Goal: Task Accomplishment & Management: Manage account settings

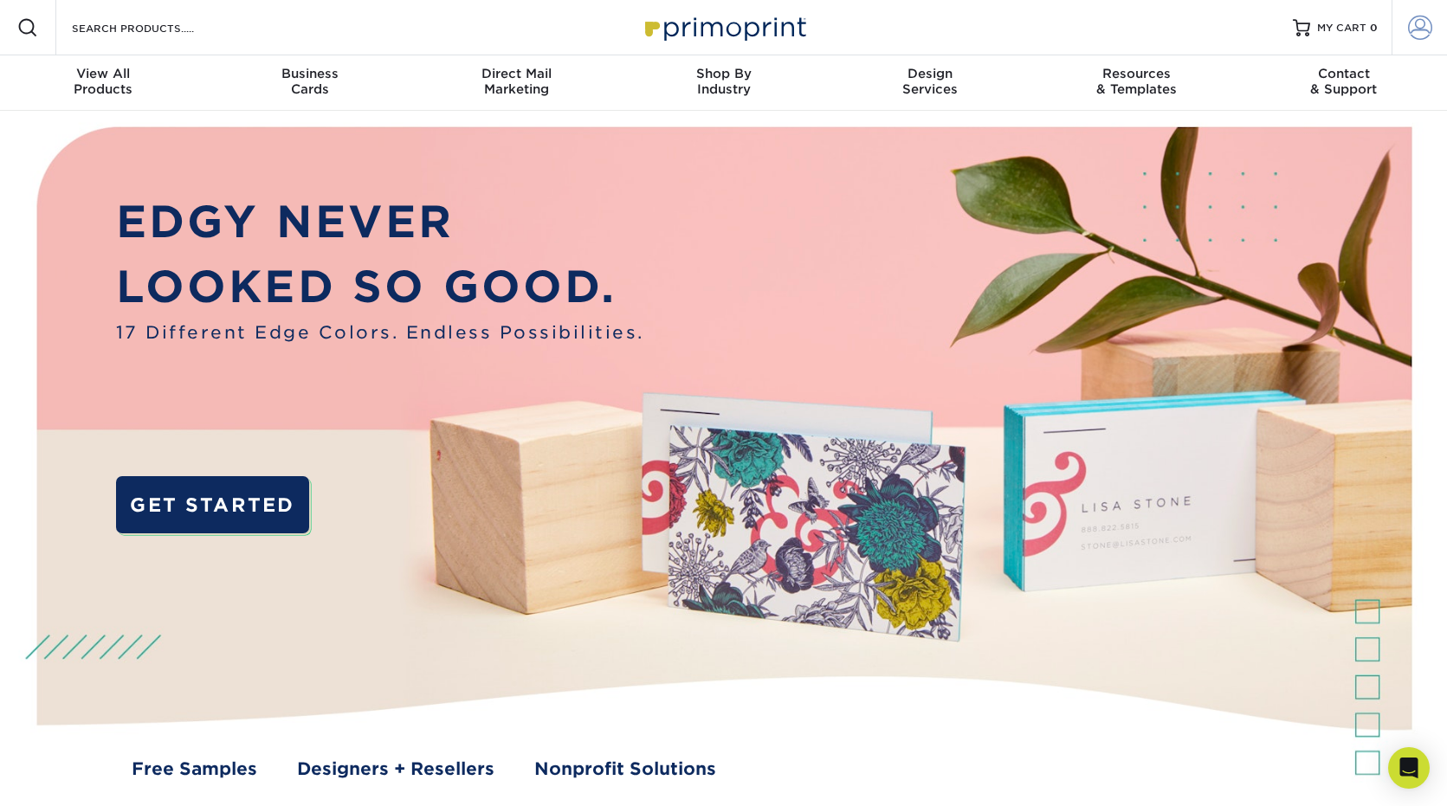
click at [1421, 34] on span at bounding box center [1420, 28] width 24 height 24
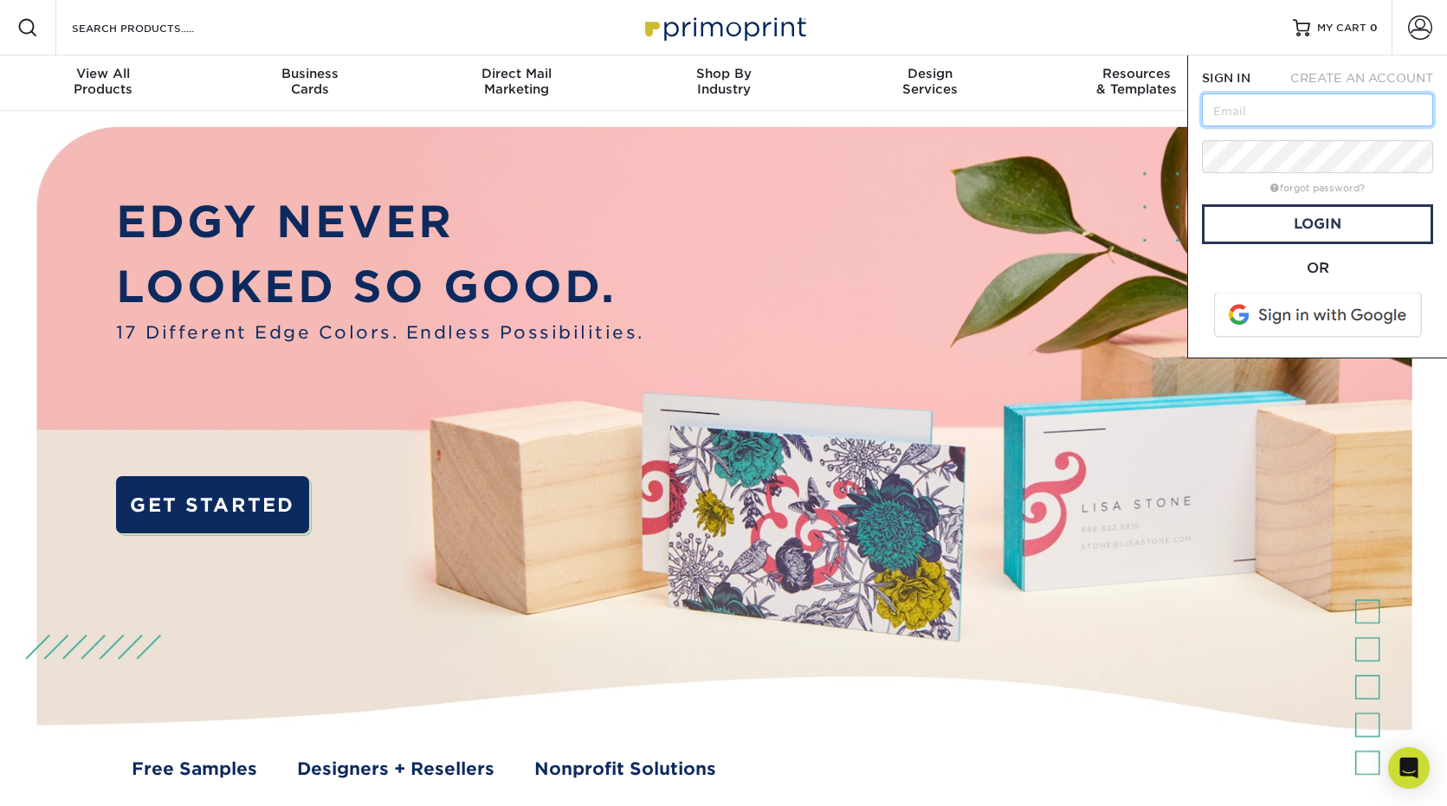
type input "[PERSON_NAME][EMAIL_ADDRESS][DOMAIN_NAME]"
click at [1288, 239] on link "Login" at bounding box center [1317, 224] width 231 height 40
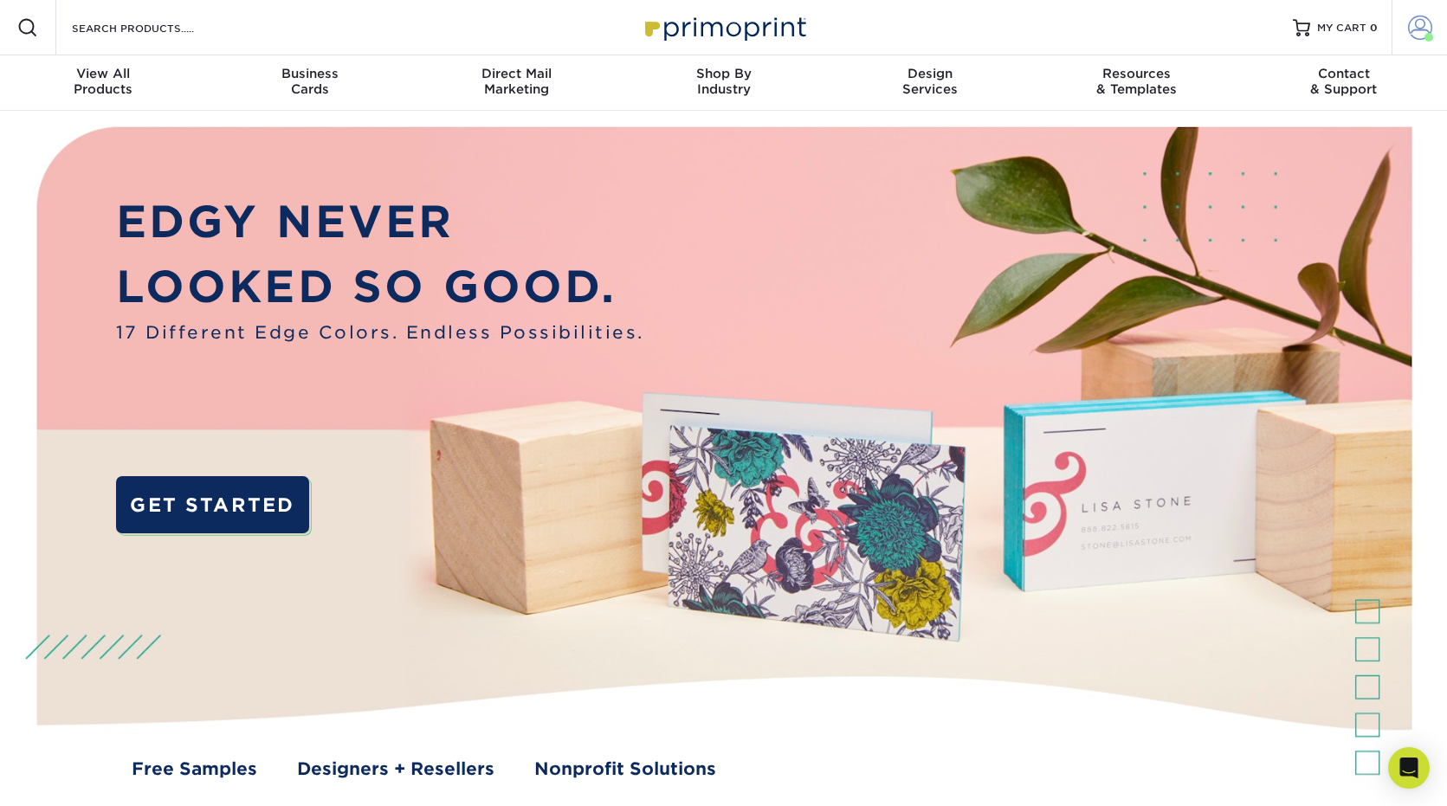
click at [1411, 26] on span at bounding box center [1420, 28] width 24 height 24
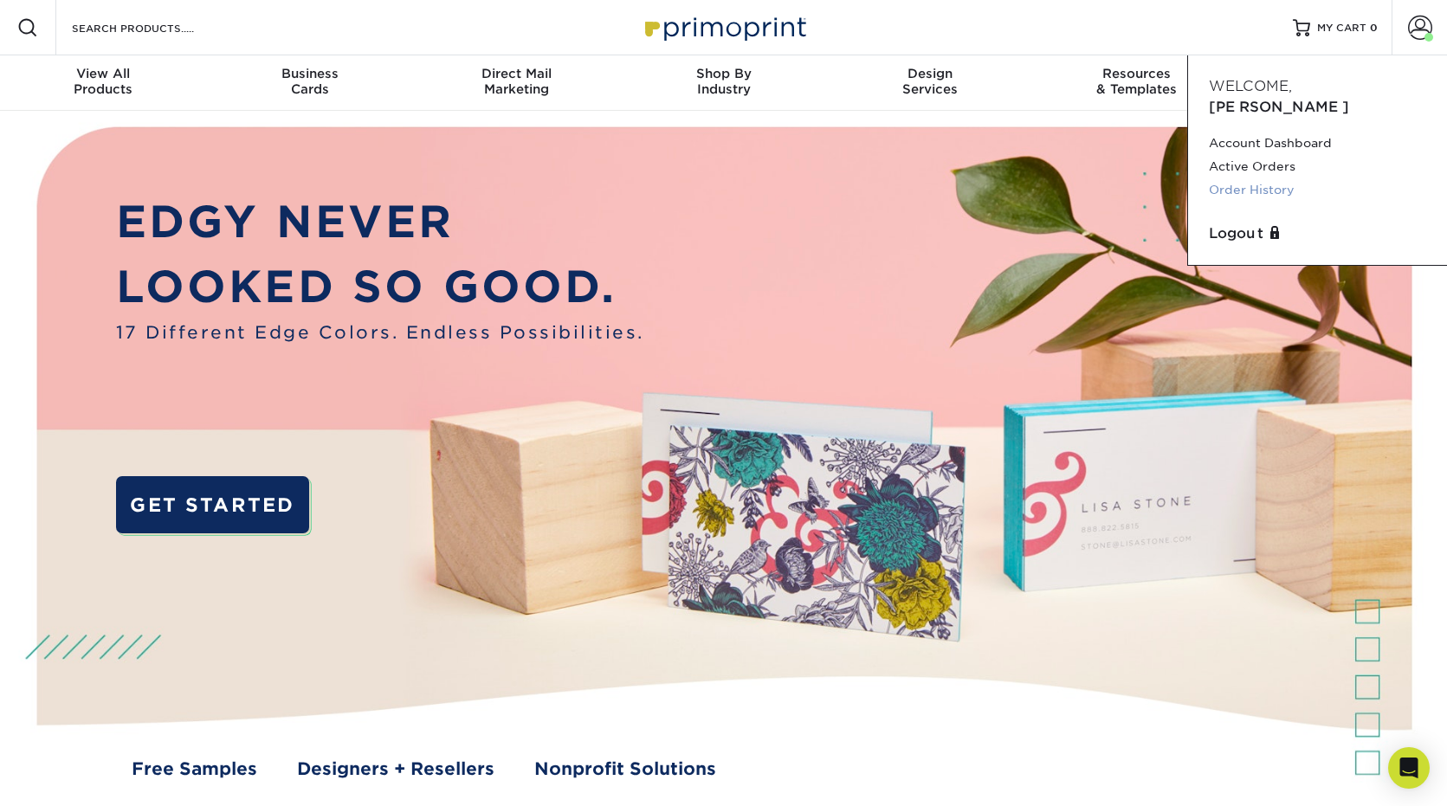
click at [1273, 178] on link "Order History" at bounding box center [1317, 189] width 217 height 23
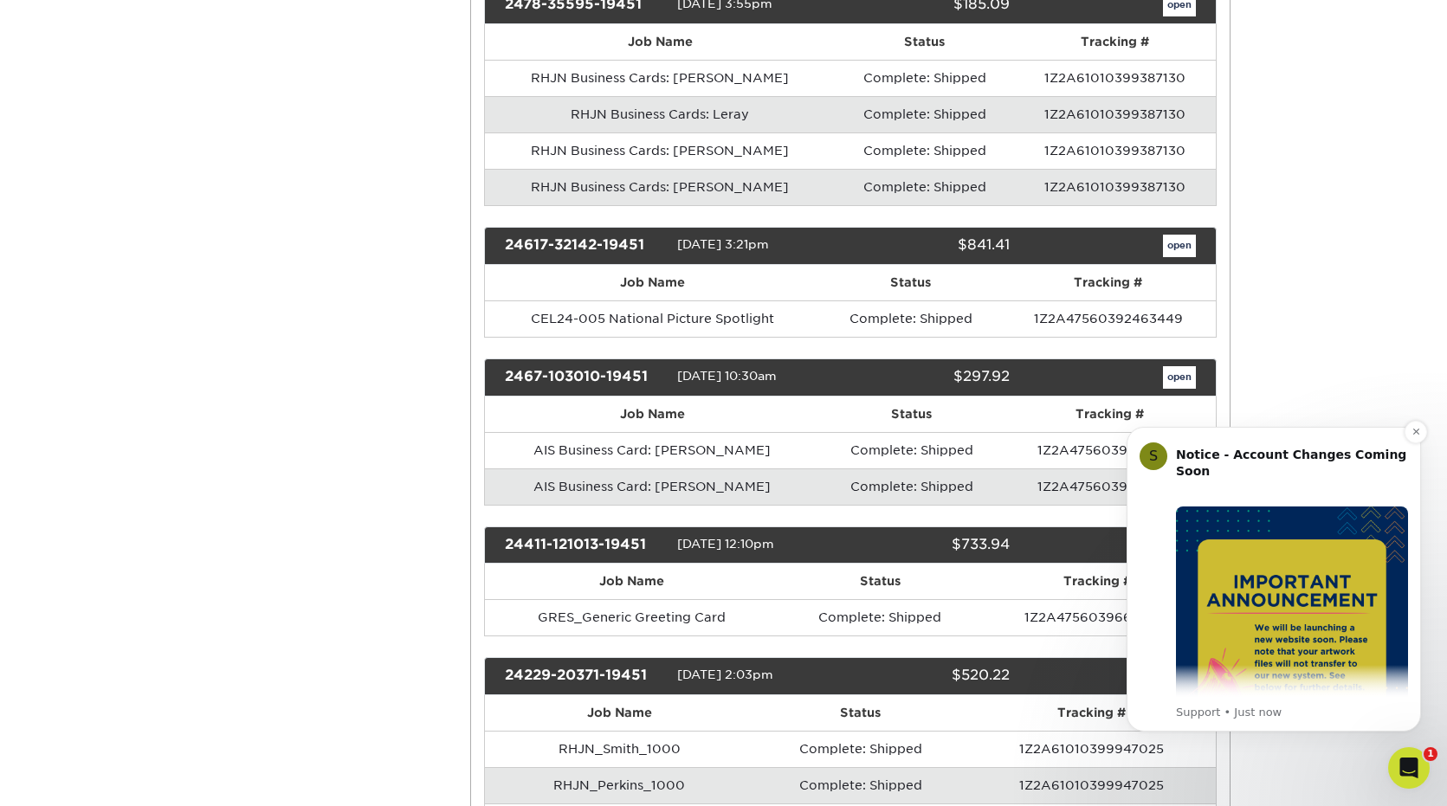
scroll to position [520, 0]
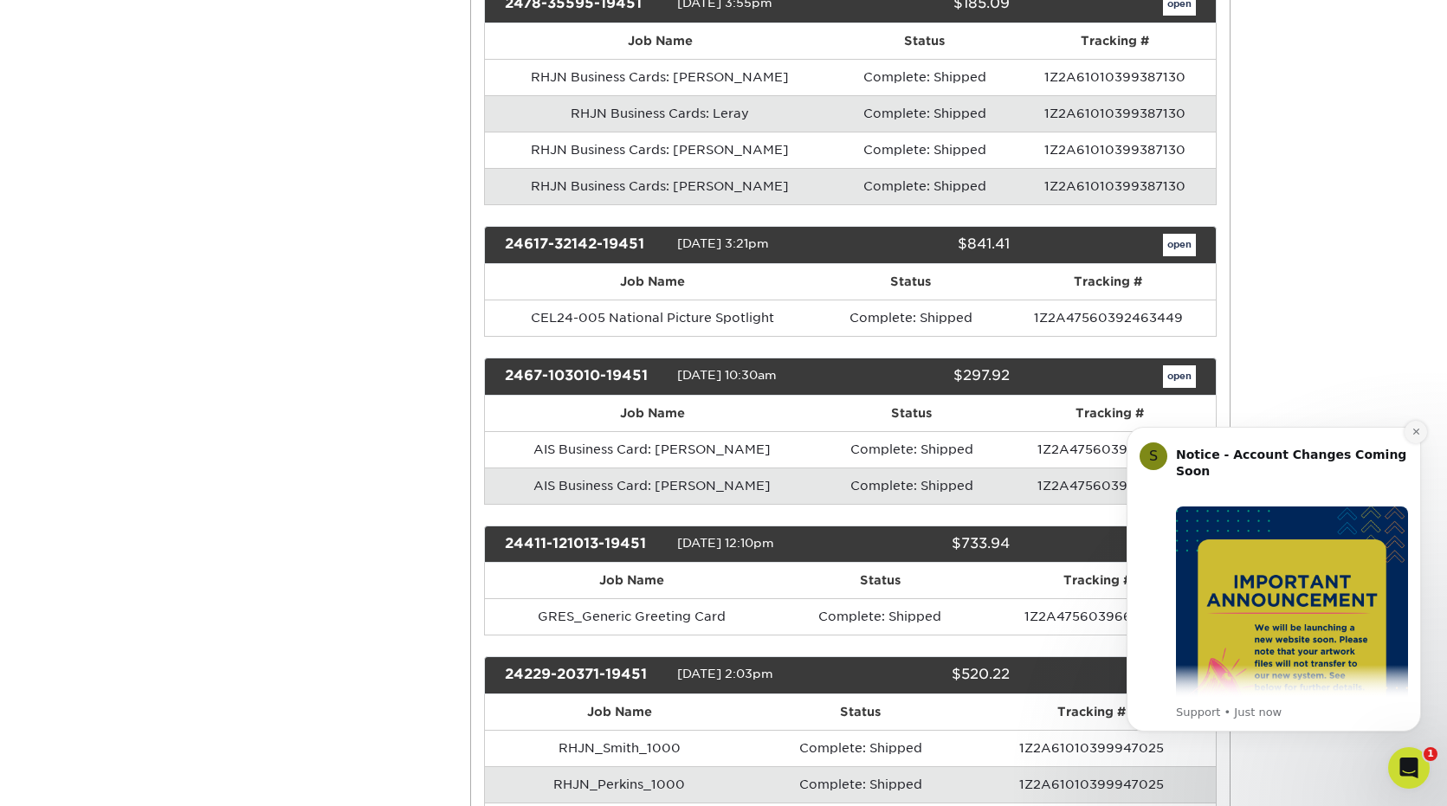
drag, startPoint x: 2521, startPoint y: 834, endPoint x: 1412, endPoint y: 433, distance: 1179.4
click at [1412, 433] on icon "Dismiss notification" at bounding box center [1416, 432] width 10 height 10
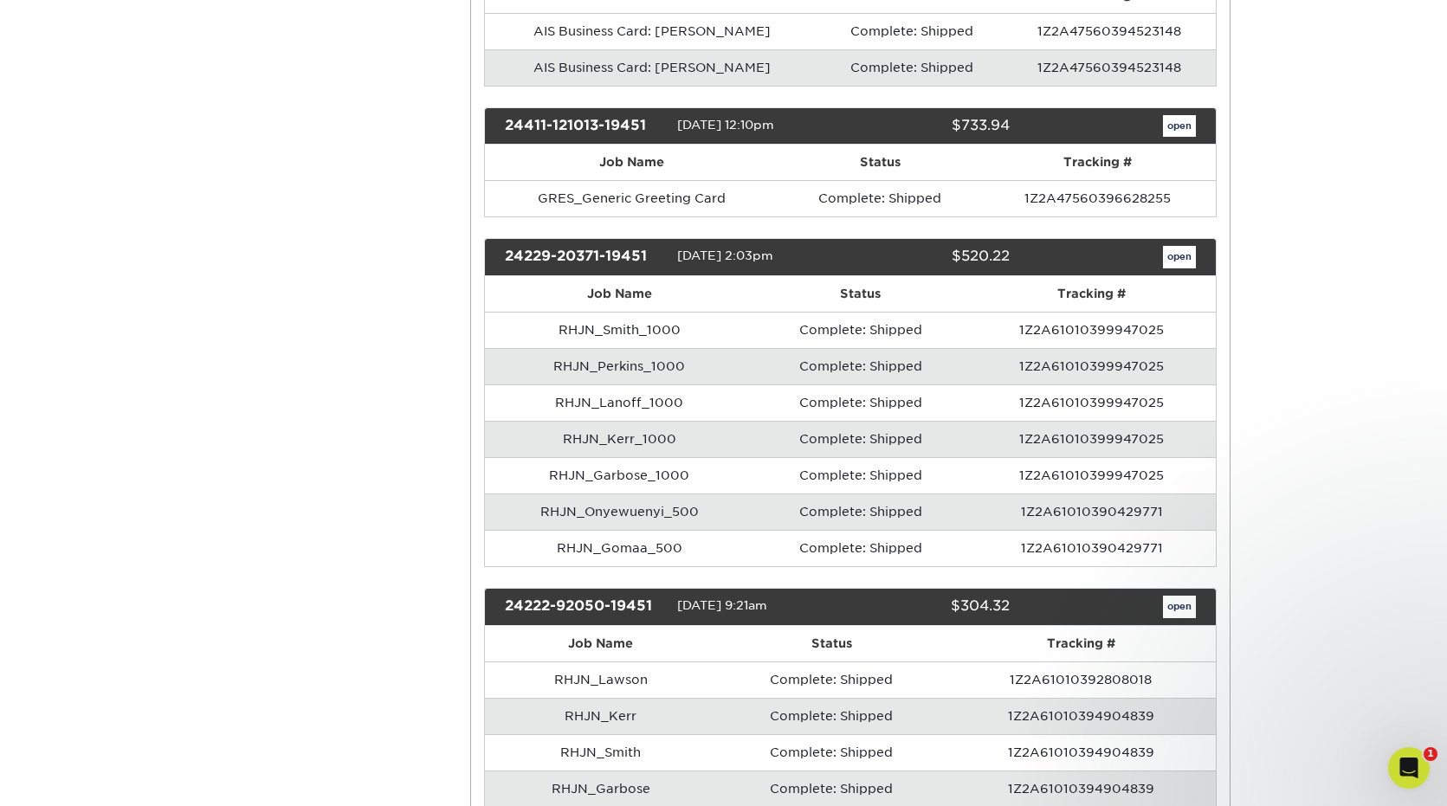
scroll to position [946, 0]
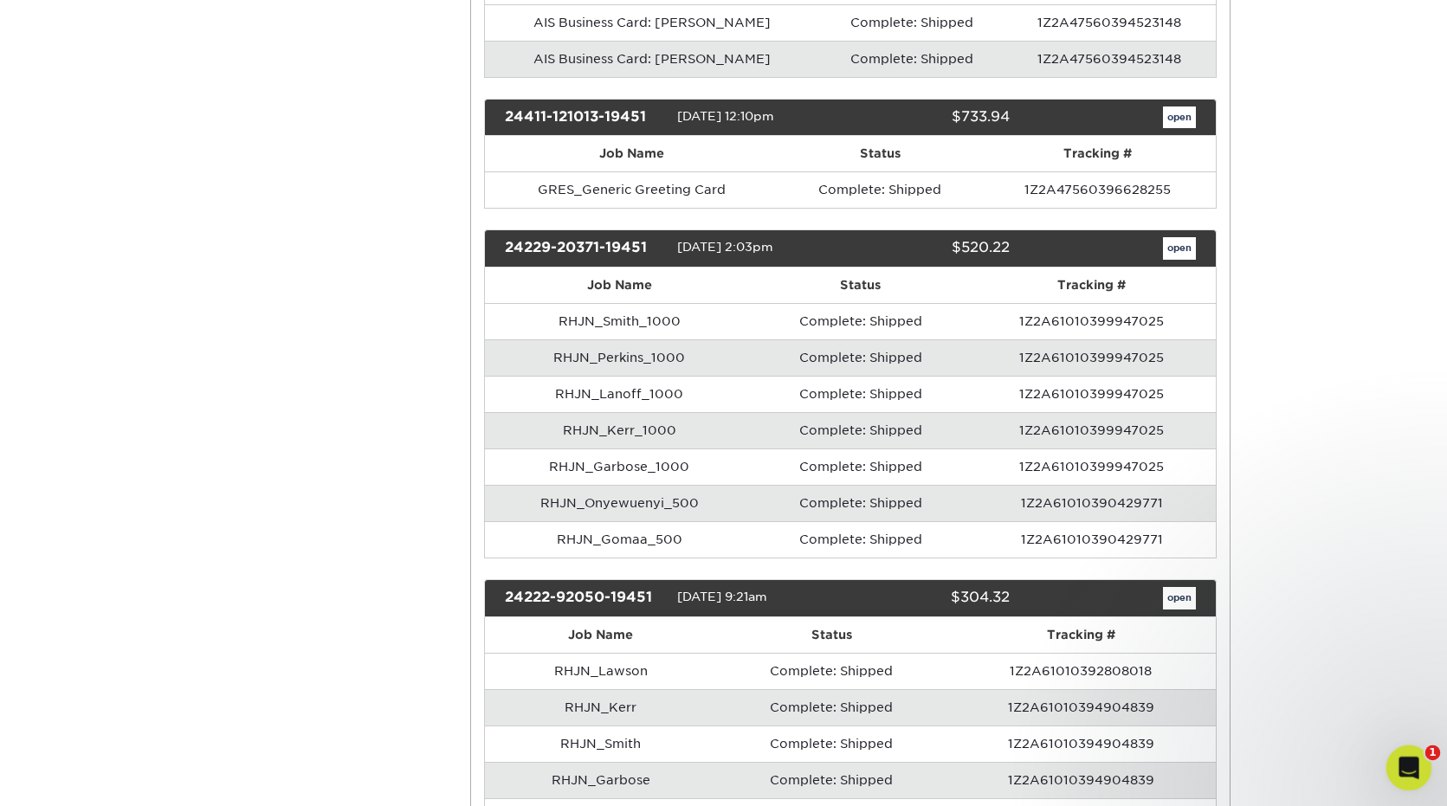
click at [1409, 772] on icon "Open Intercom Messenger" at bounding box center [1406, 766] width 29 height 29
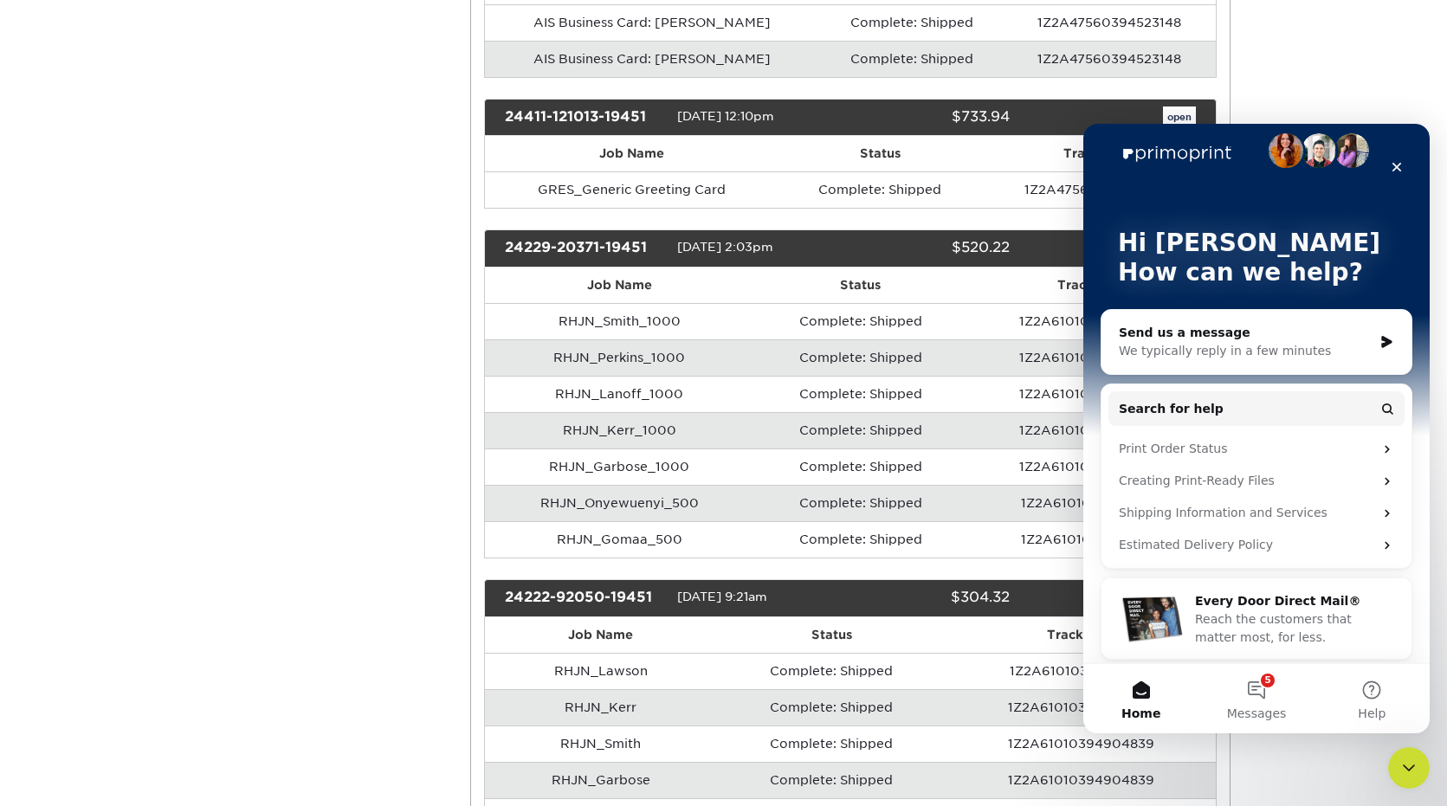
scroll to position [23, 0]
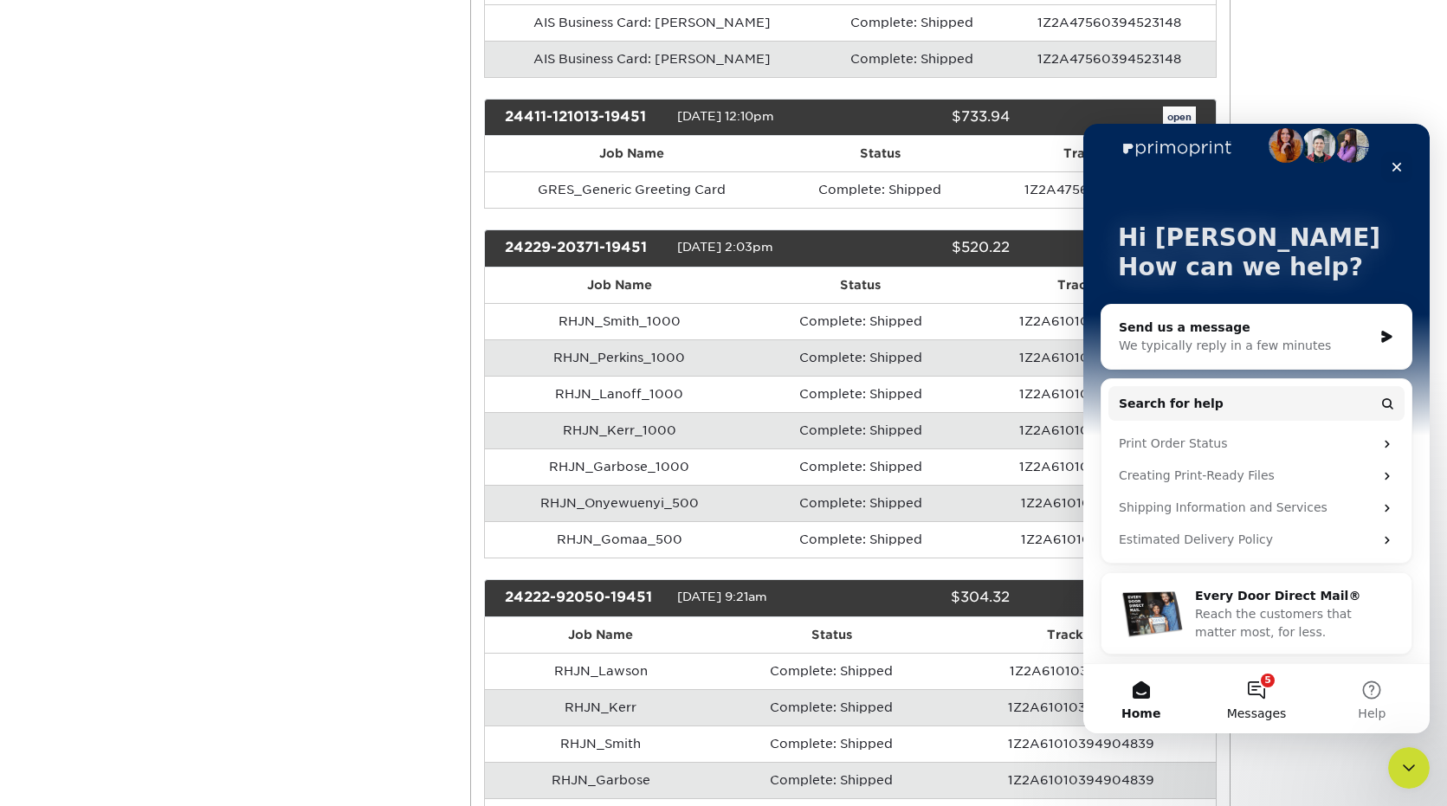
click at [1256, 684] on button "5 Messages" at bounding box center [1255, 698] width 115 height 69
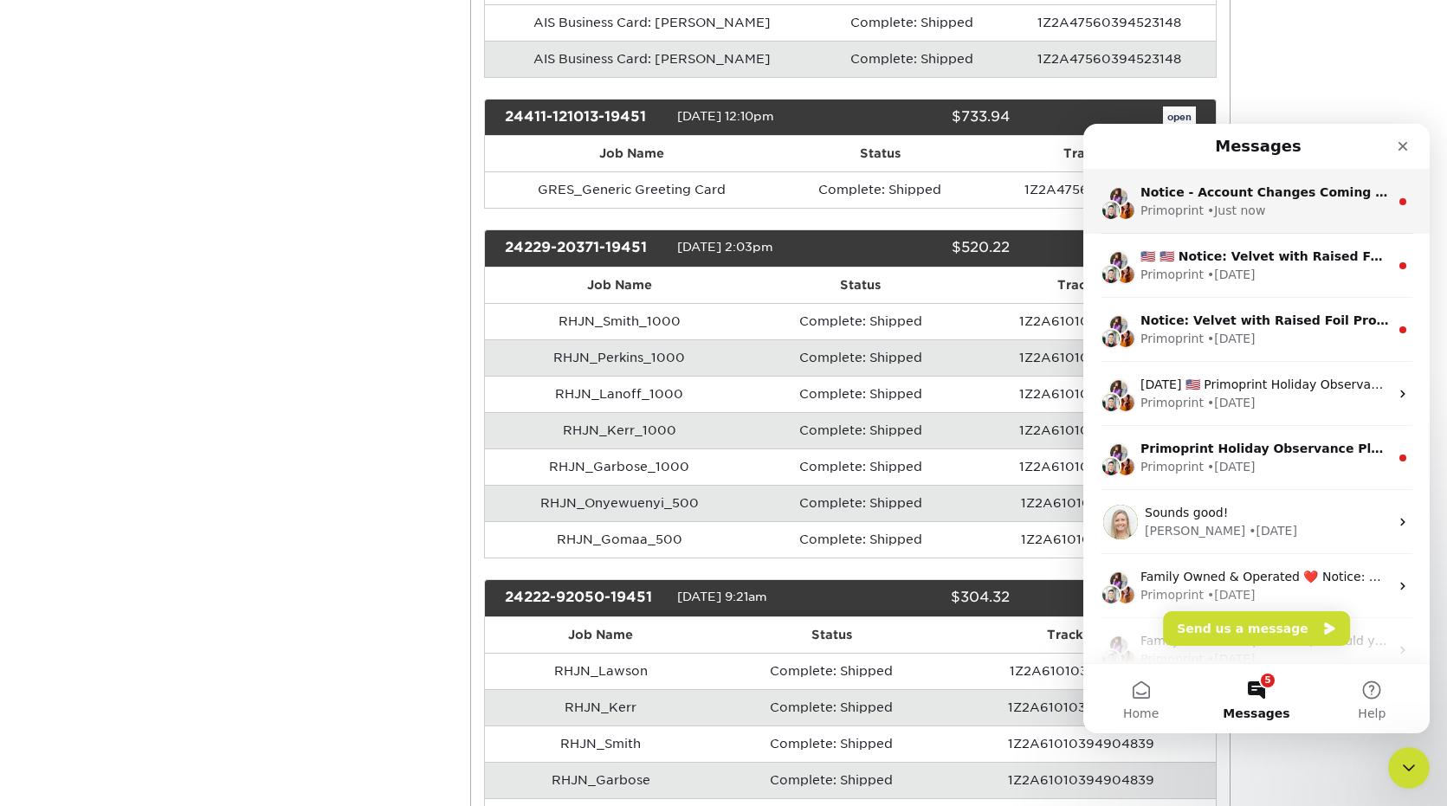
click at [1274, 210] on div "Primoprint • Just now" at bounding box center [1264, 211] width 249 height 18
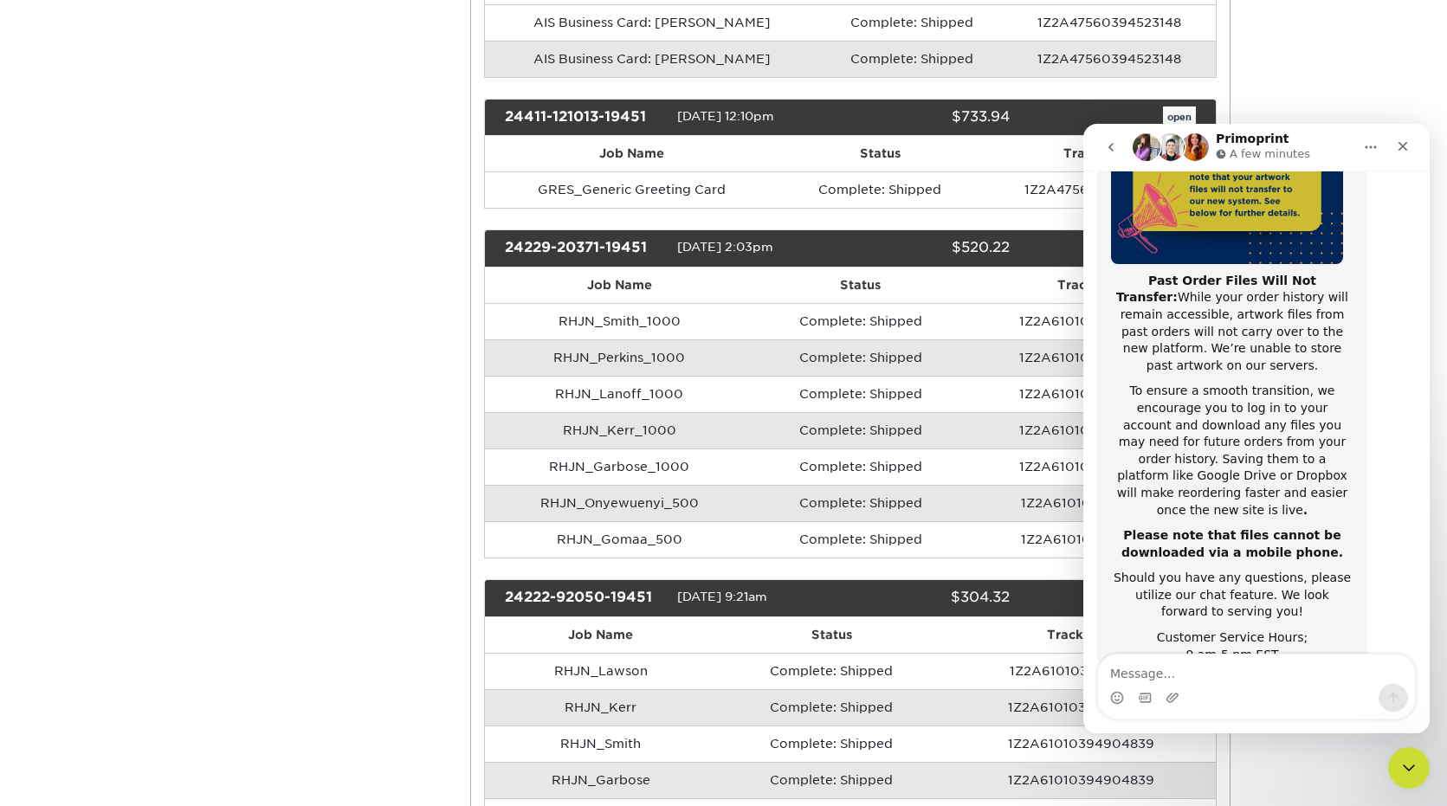
scroll to position [274, 0]
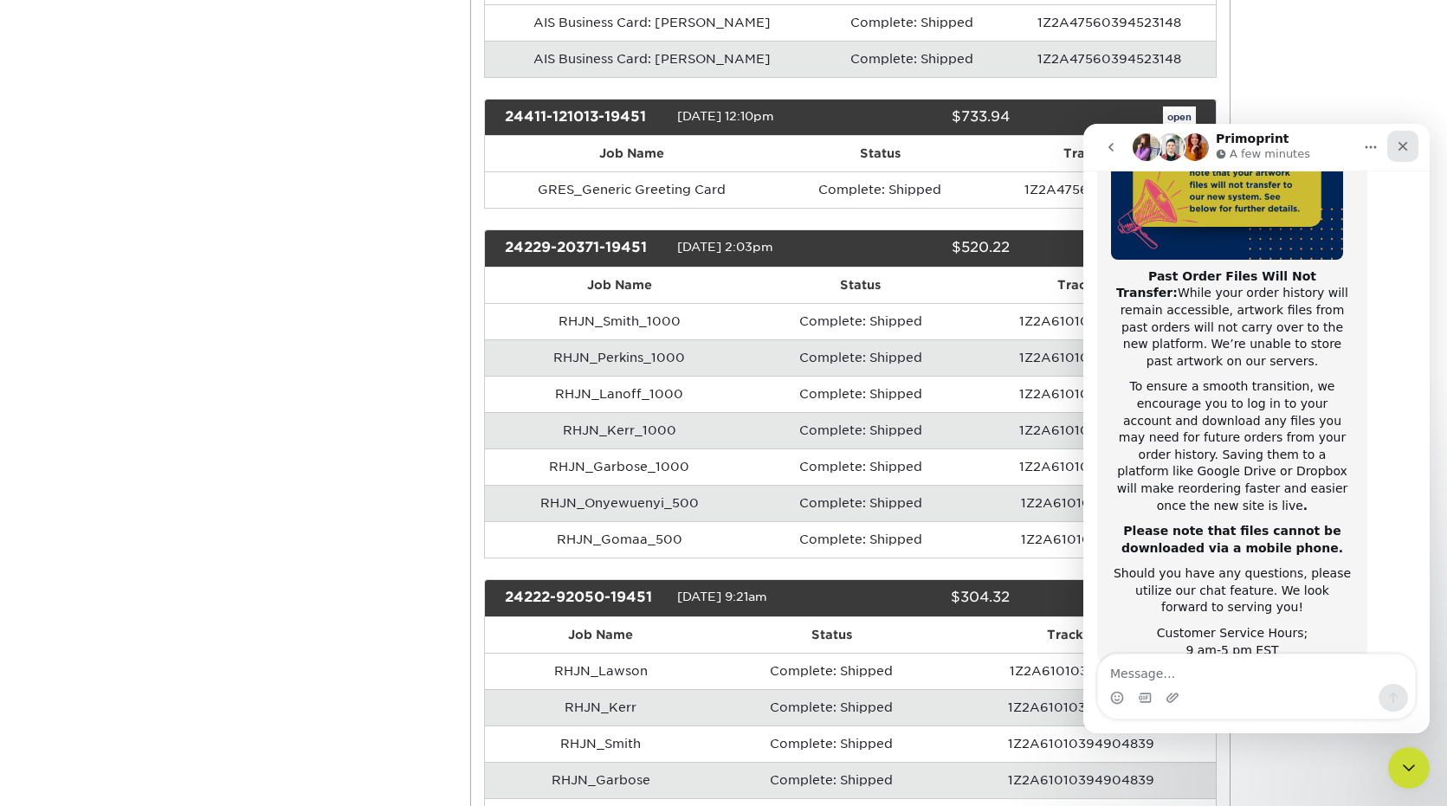
click at [1404, 142] on icon "Close" at bounding box center [1403, 146] width 14 height 14
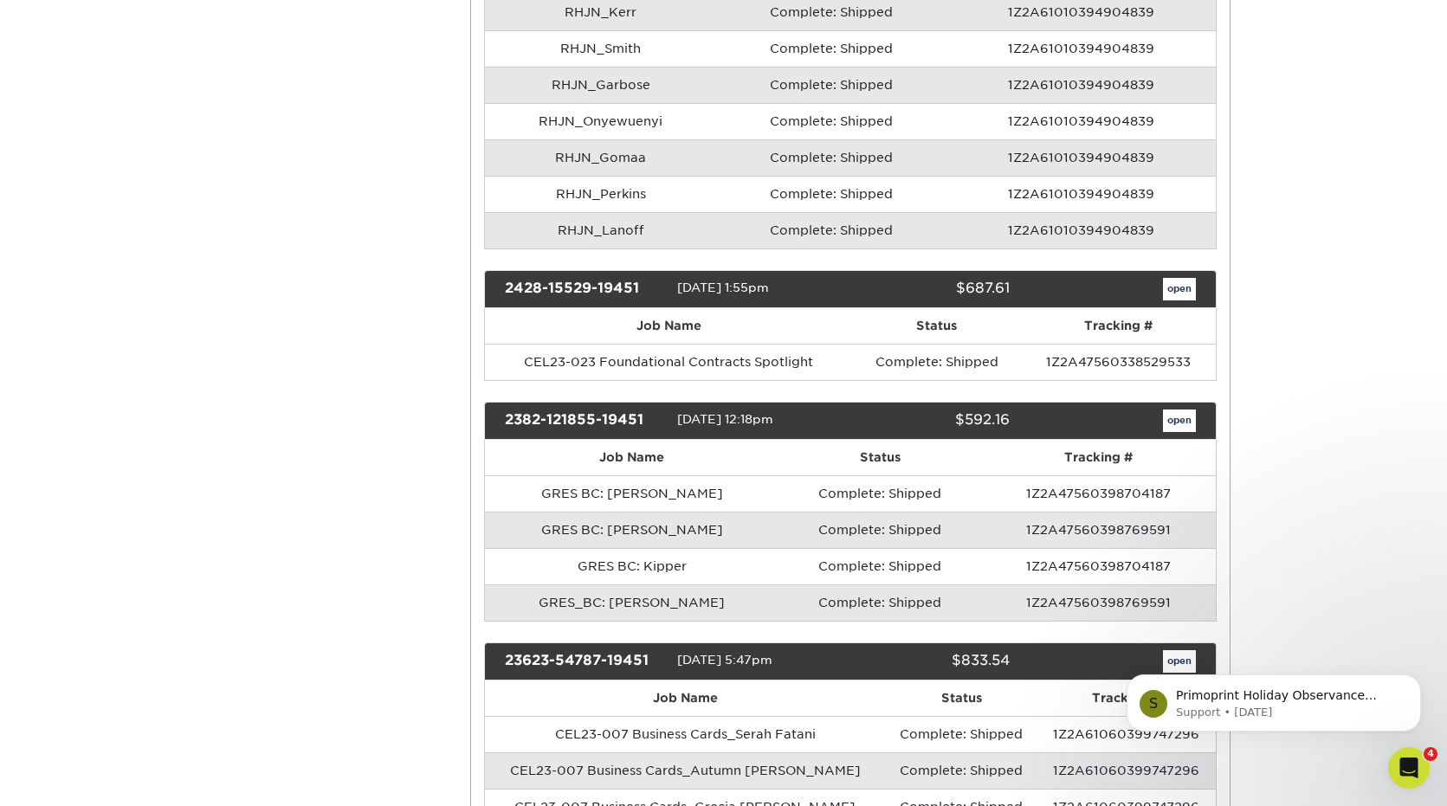
scroll to position [1647, 0]
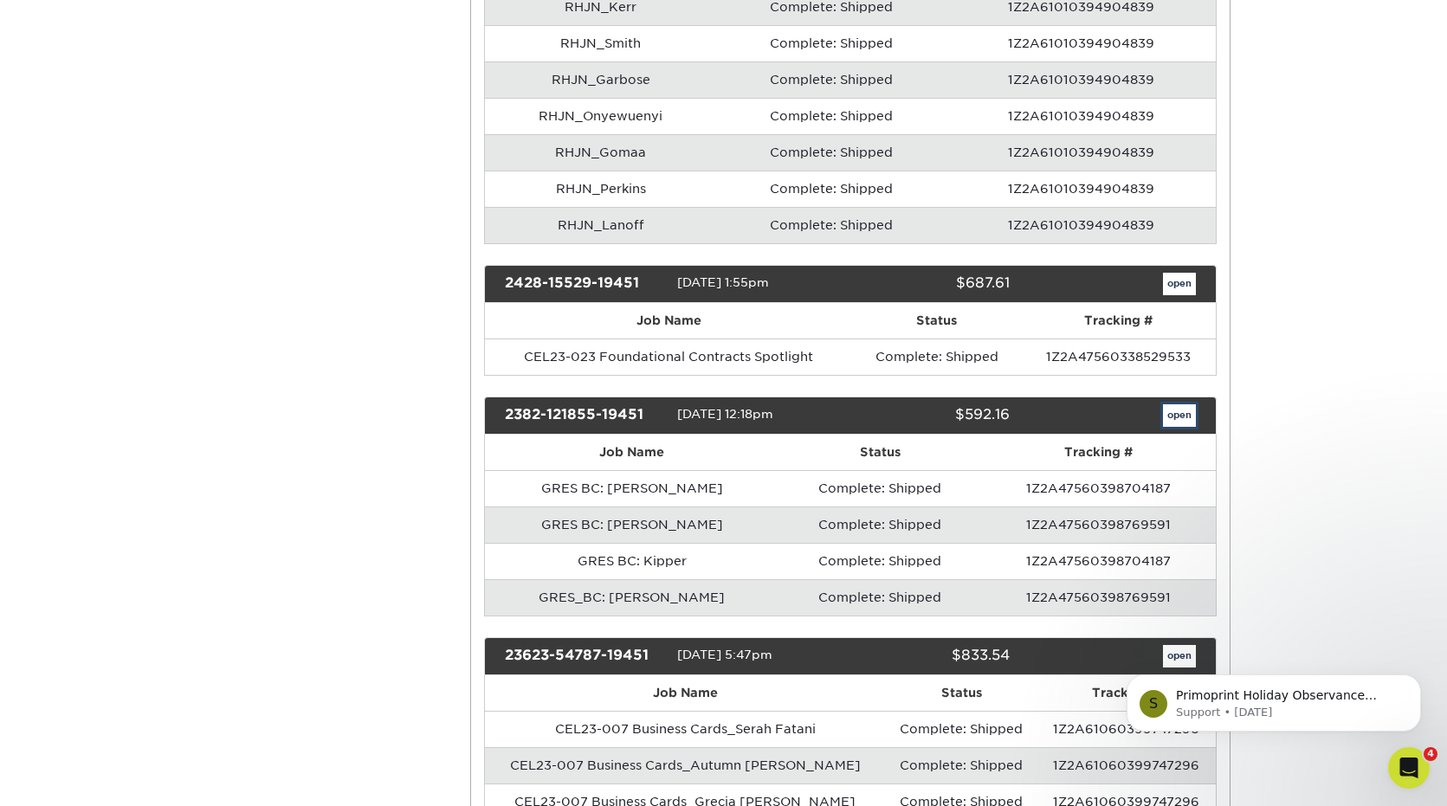
click at [1167, 415] on link "open" at bounding box center [1179, 415] width 33 height 23
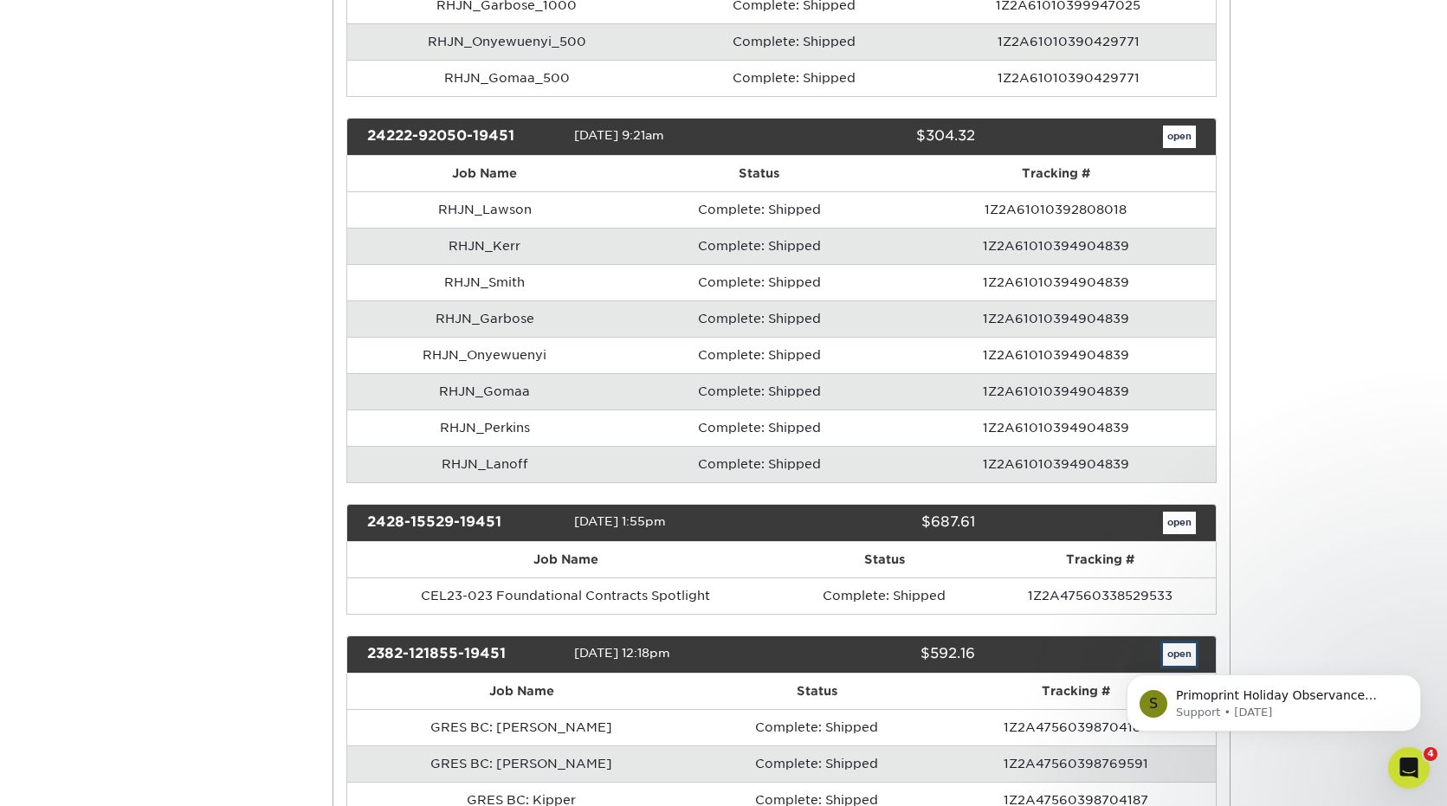
scroll to position [0, 0]
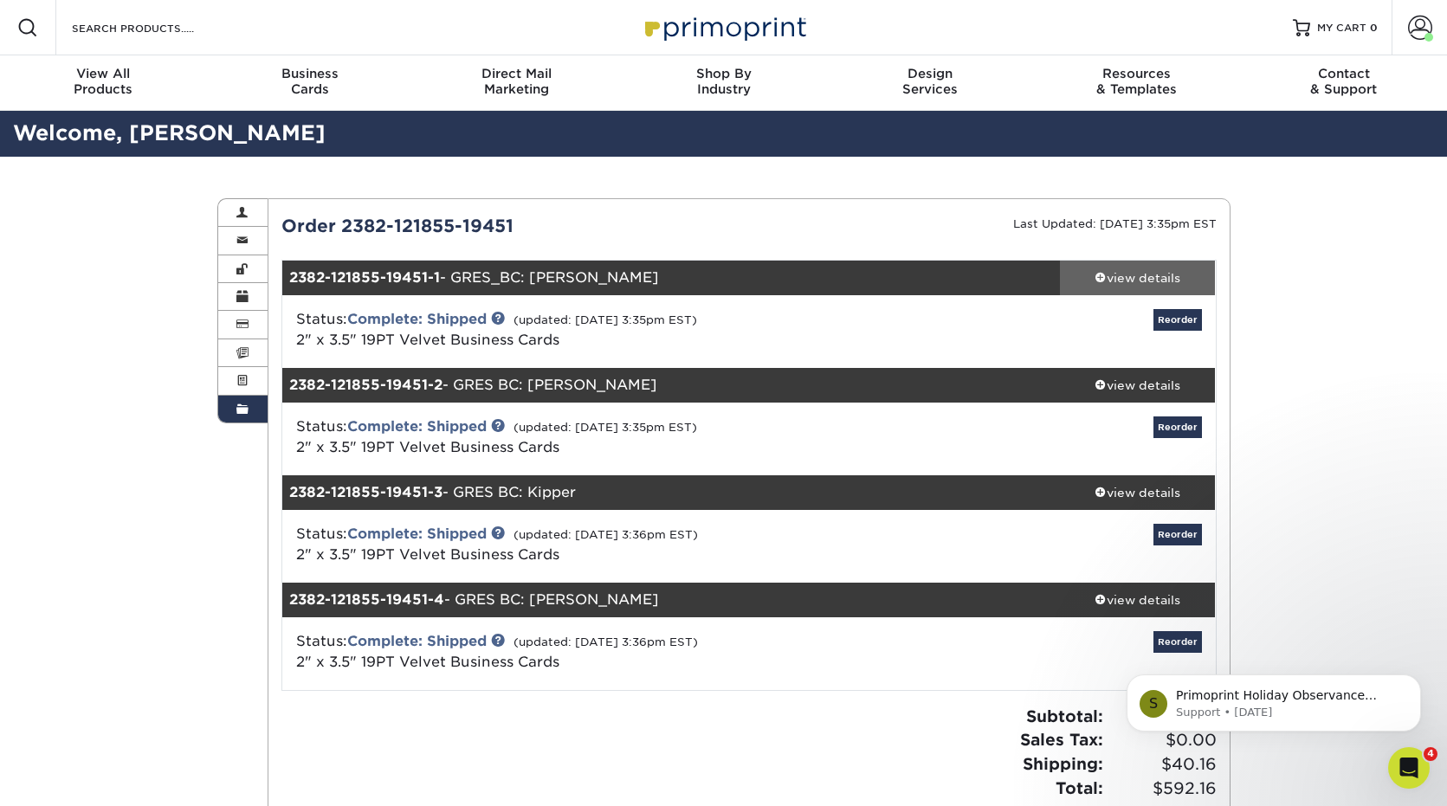
click at [1146, 279] on div "view details" at bounding box center [1138, 277] width 156 height 17
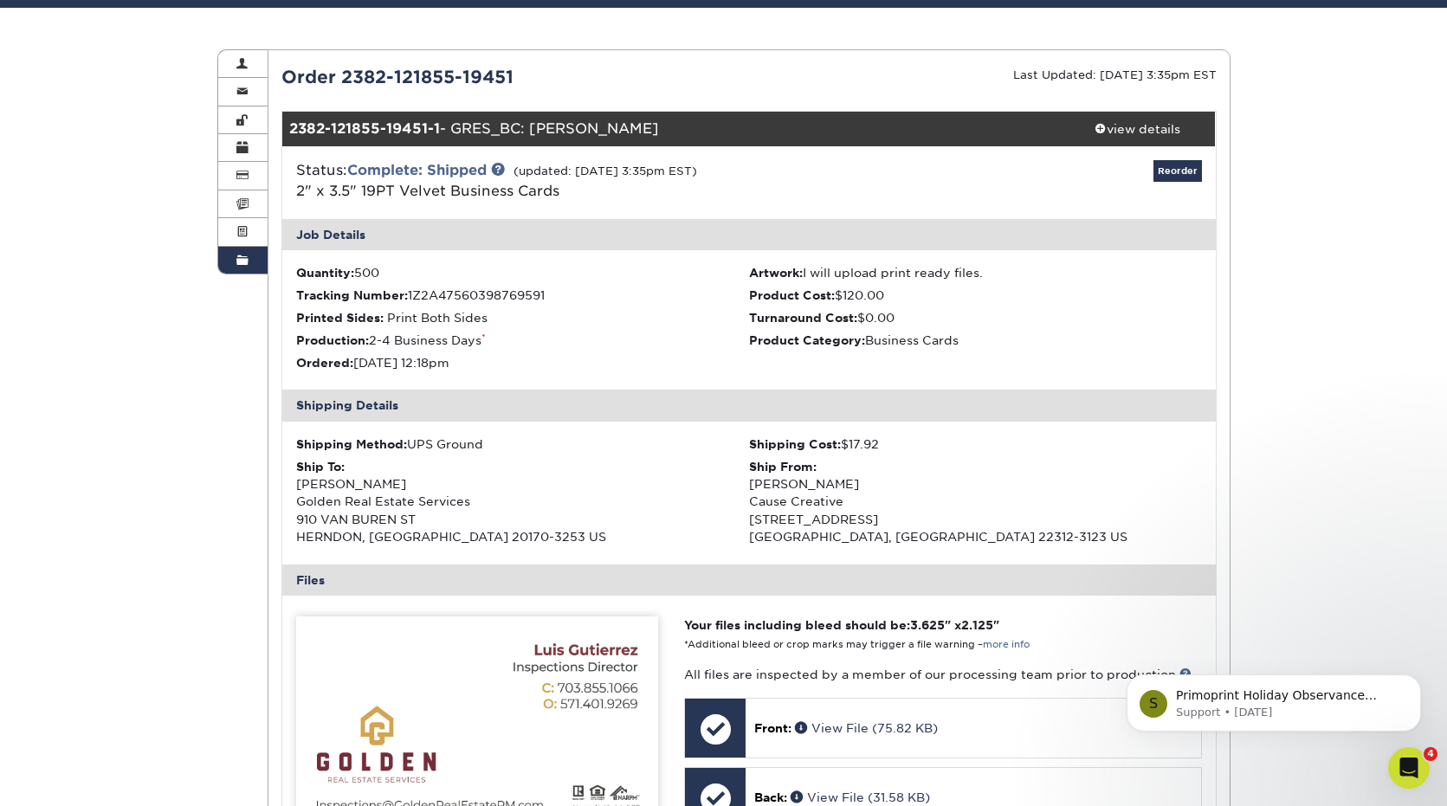
scroll to position [148, 0]
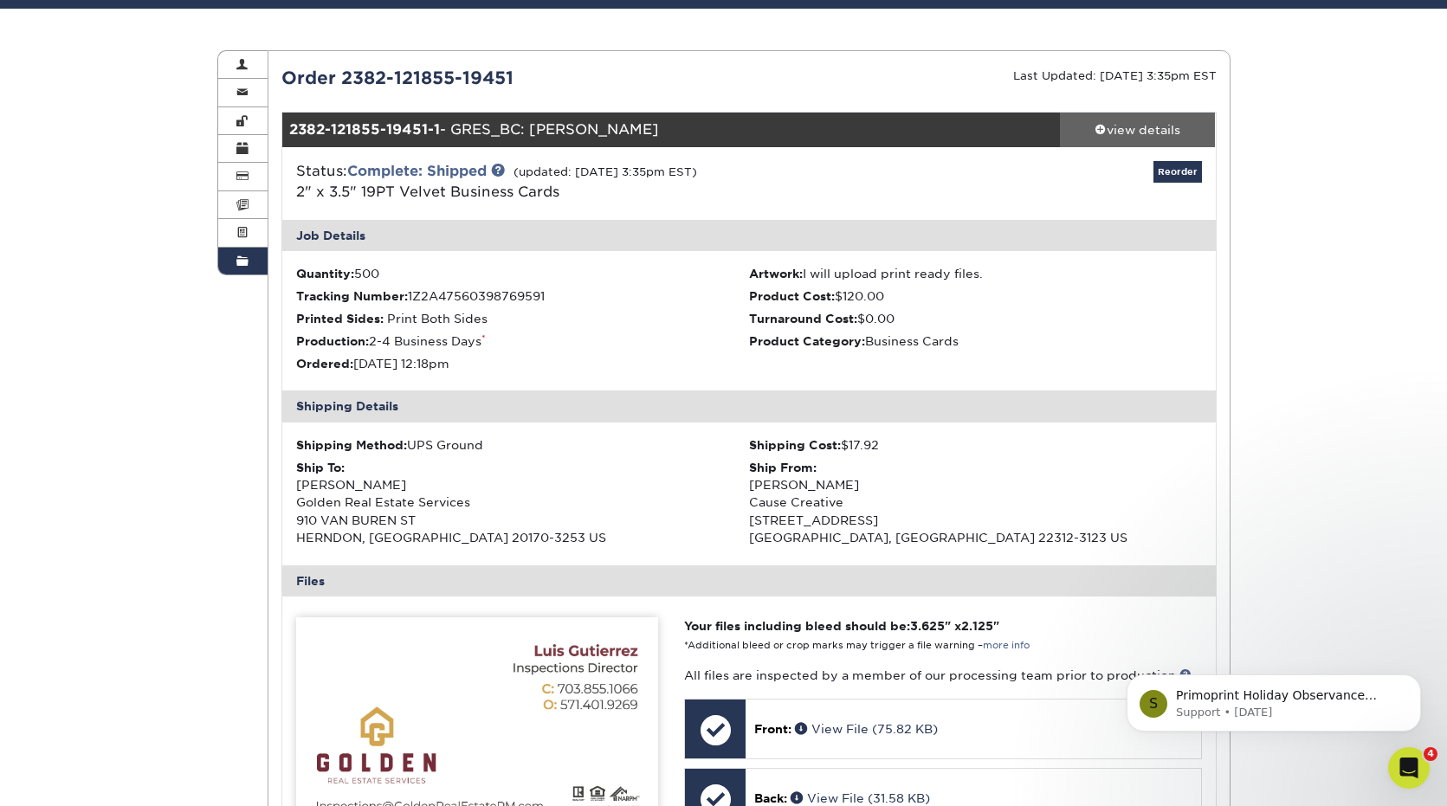
click at [1120, 127] on div "view details" at bounding box center [1138, 129] width 156 height 17
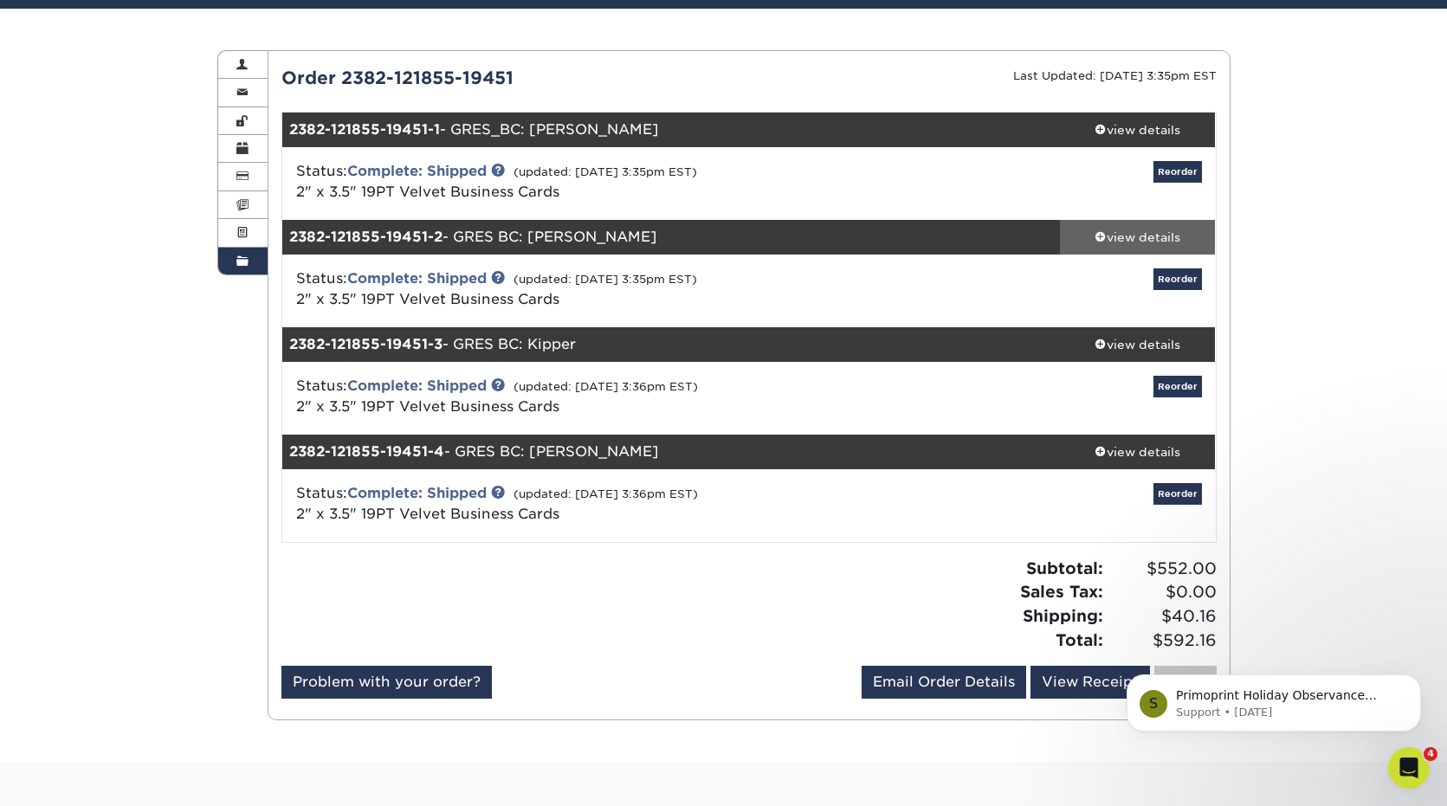
click at [1160, 236] on div "view details" at bounding box center [1138, 237] width 156 height 17
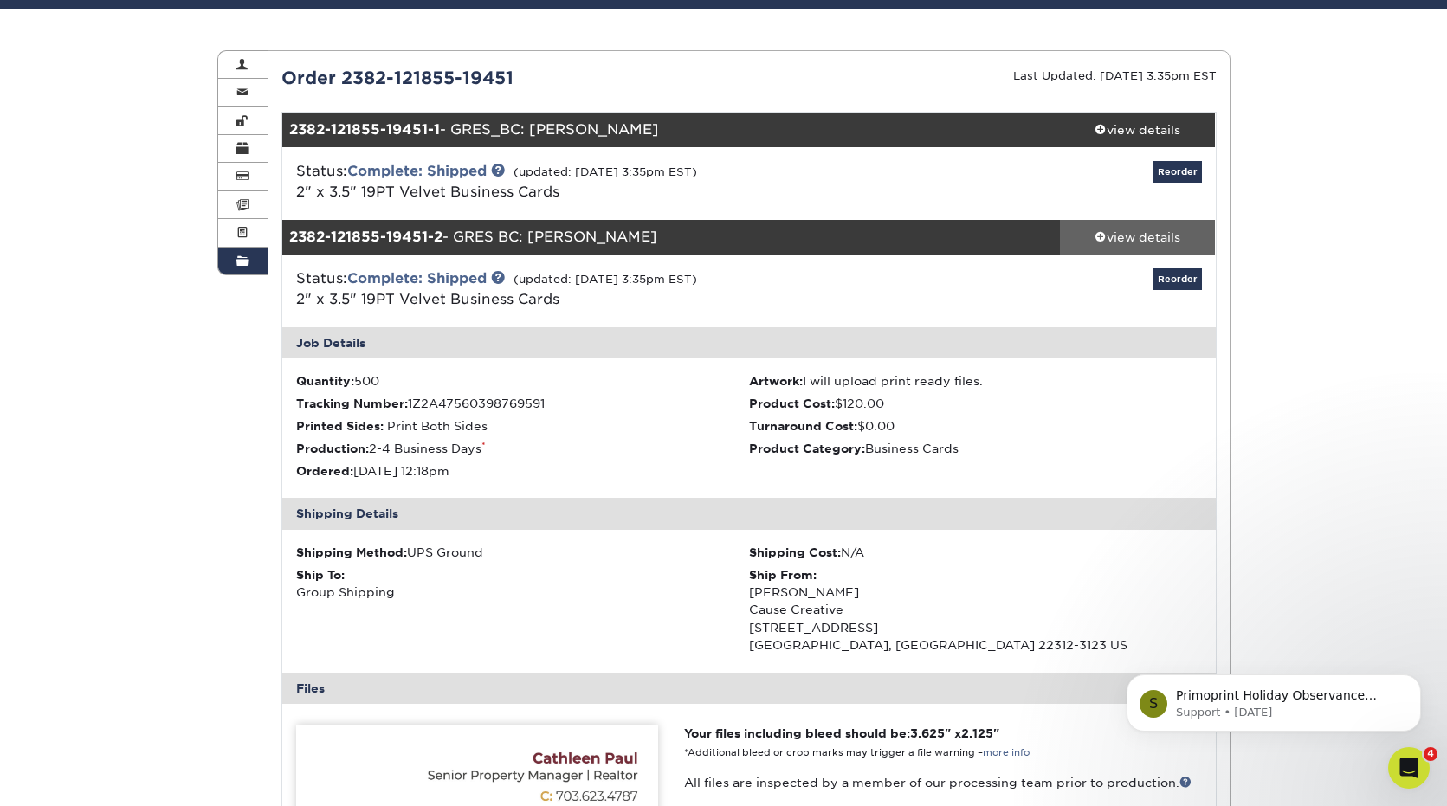
click at [1160, 236] on div "view details" at bounding box center [1138, 237] width 156 height 17
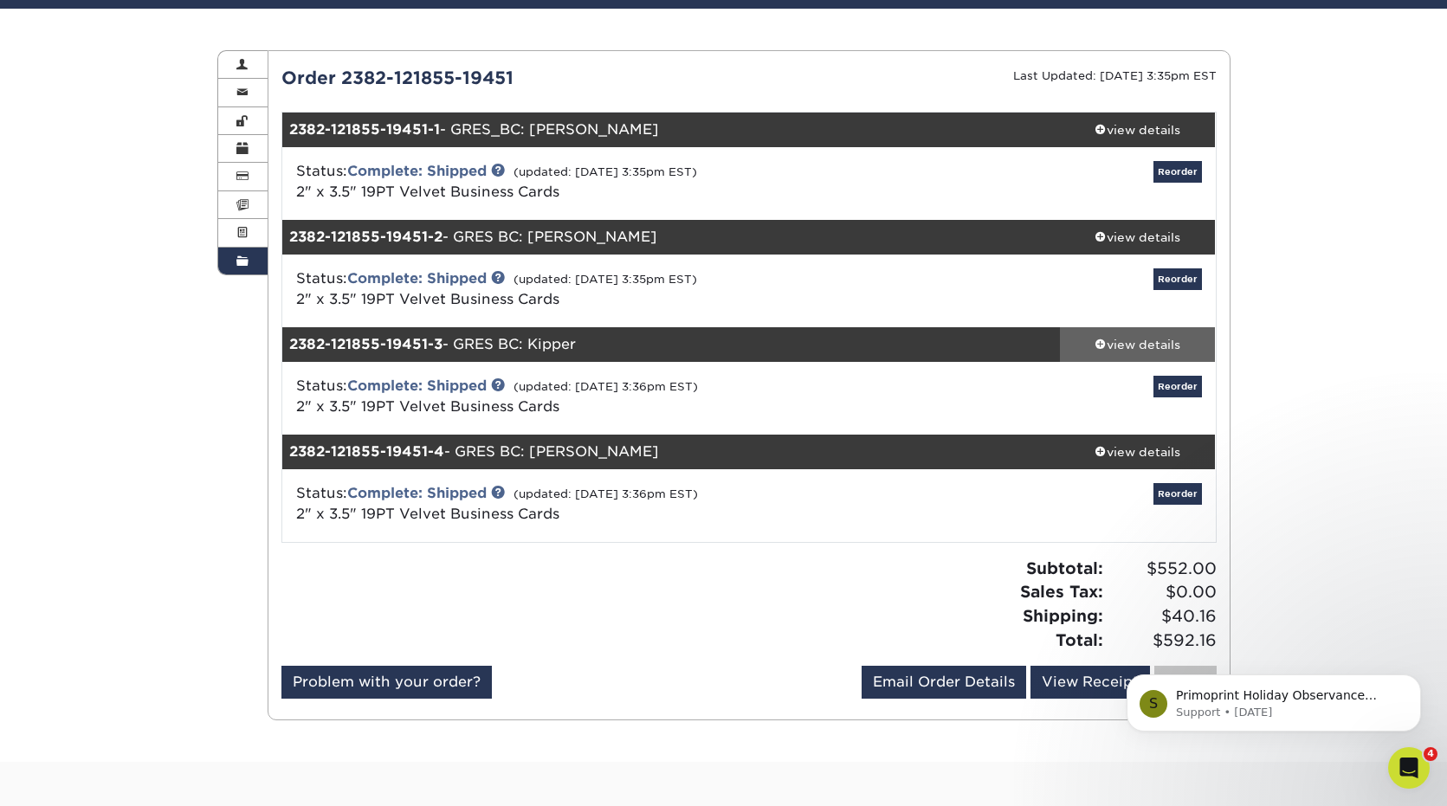
click at [1142, 347] on div "view details" at bounding box center [1138, 344] width 156 height 17
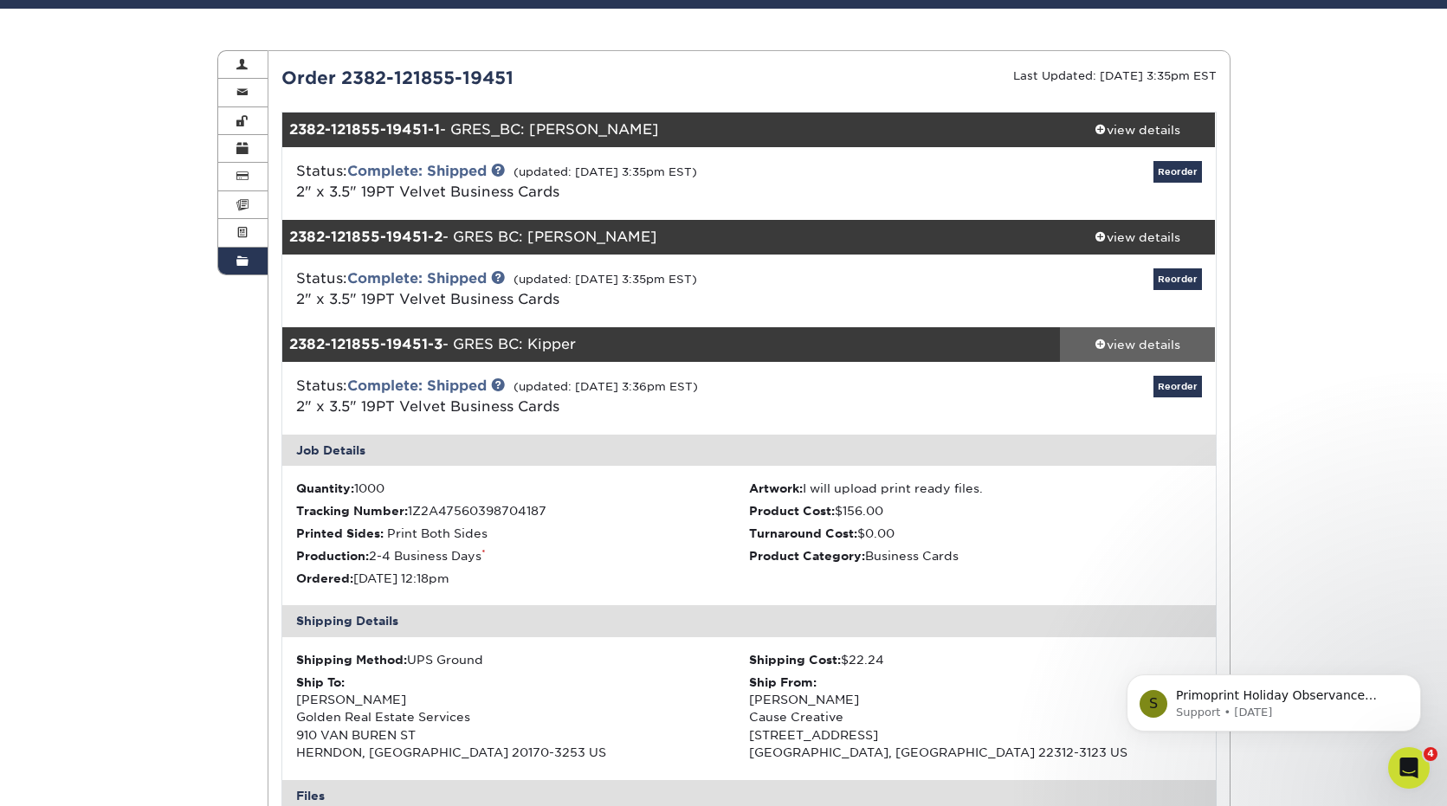
click at [1142, 347] on div "view details" at bounding box center [1138, 344] width 156 height 17
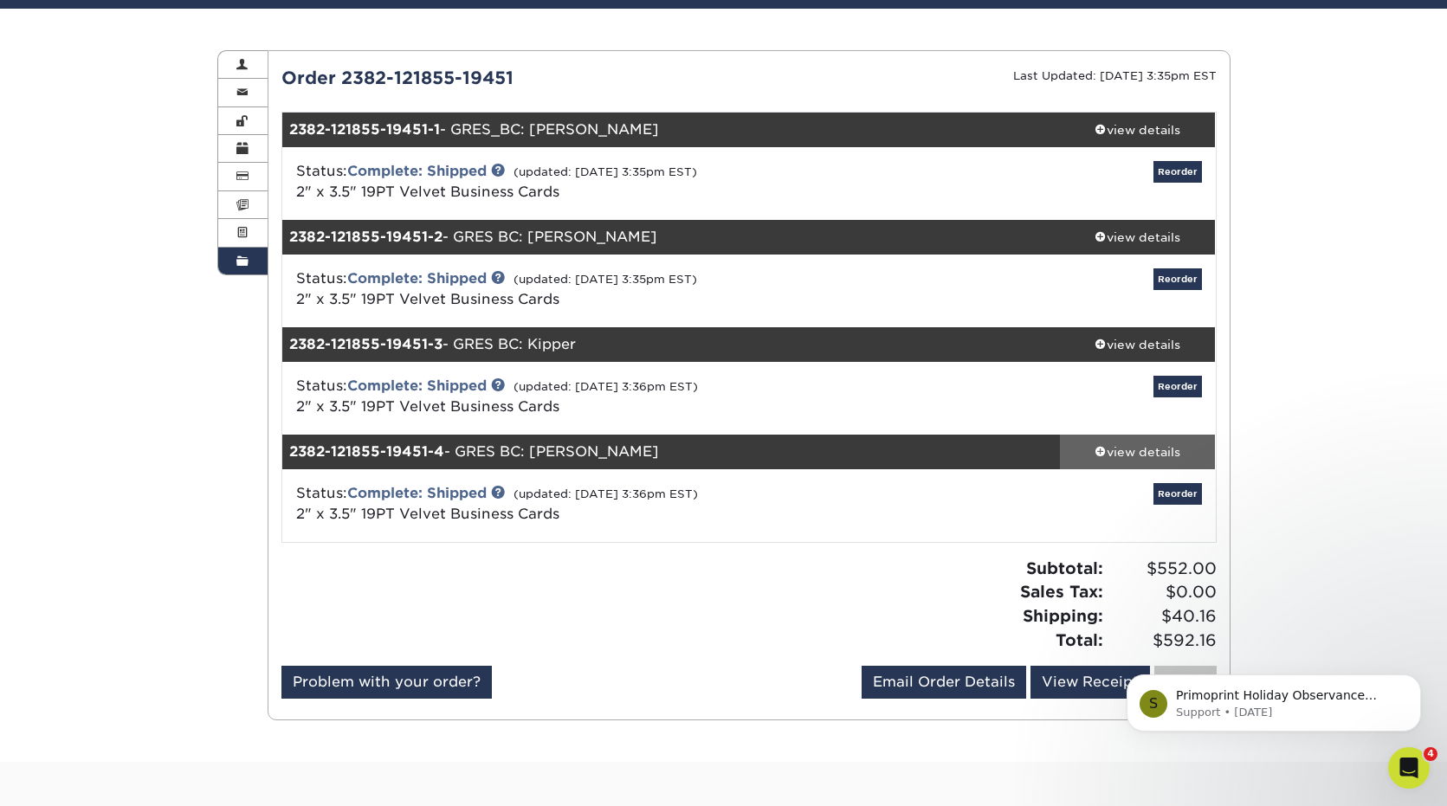
click at [1131, 454] on div "view details" at bounding box center [1138, 451] width 156 height 17
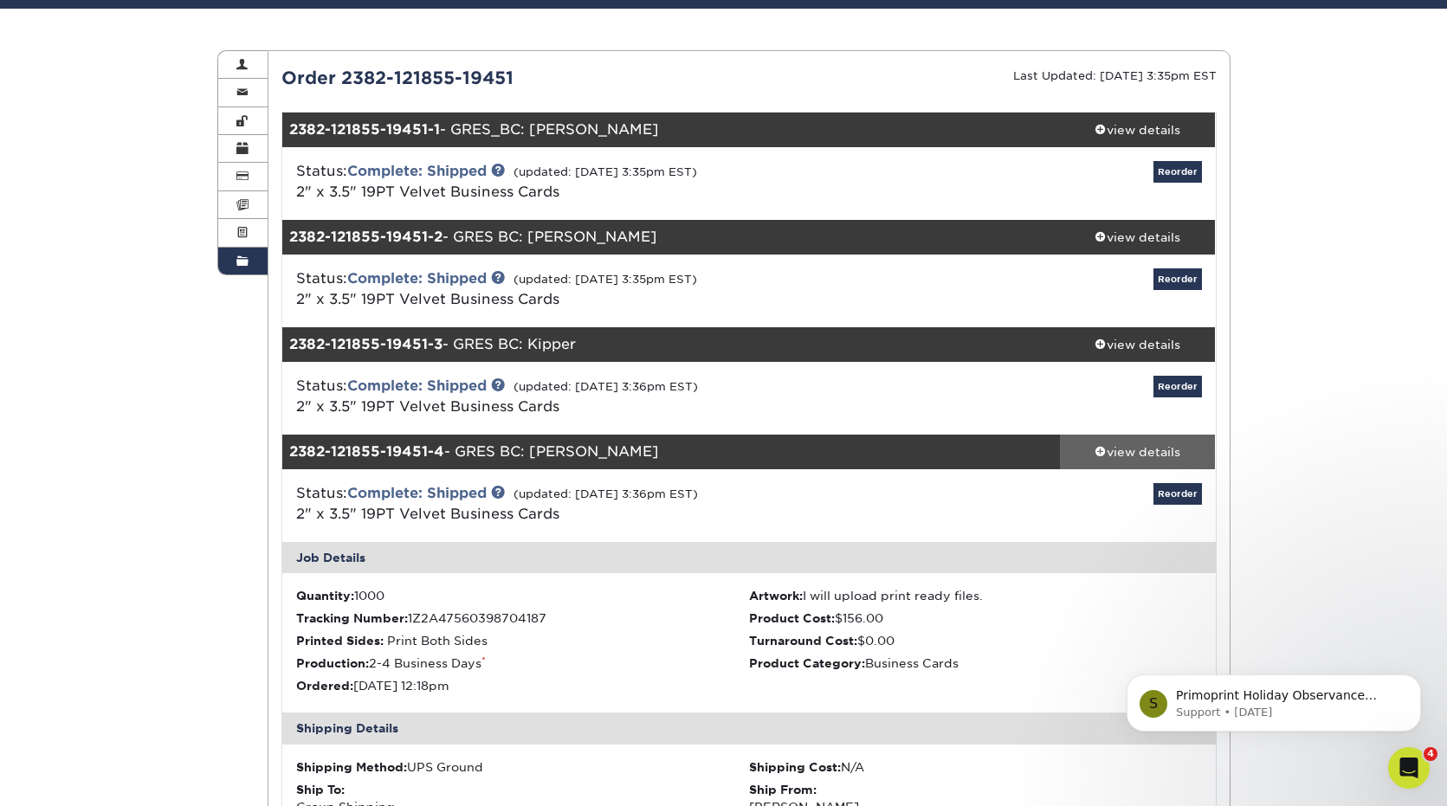
click at [1131, 455] on div "view details" at bounding box center [1138, 451] width 156 height 17
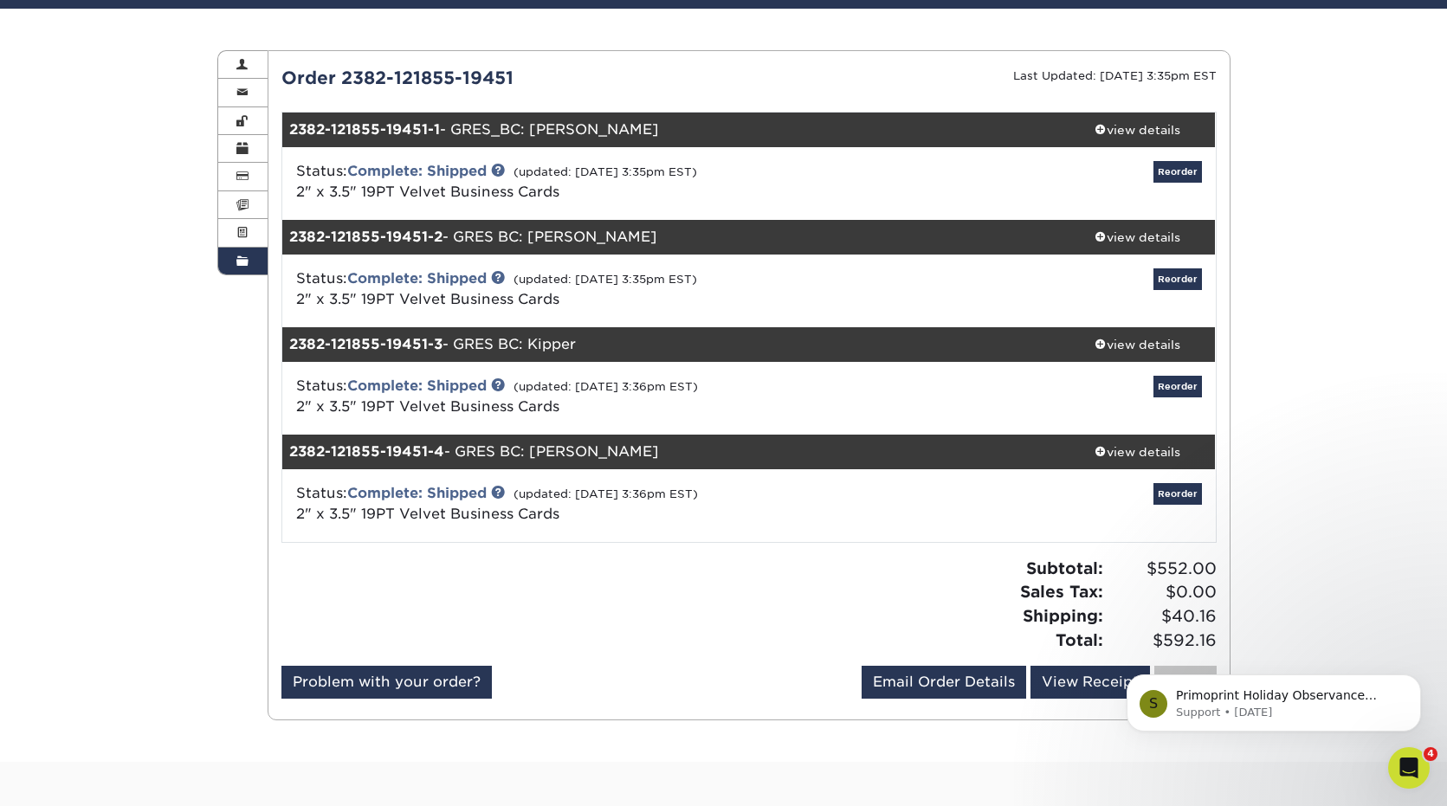
click at [1322, 359] on div "Order History Account Overview Contact Information Change Password Address Book…" at bounding box center [723, 385] width 1447 height 753
click at [1135, 348] on div "view details" at bounding box center [1138, 344] width 156 height 17
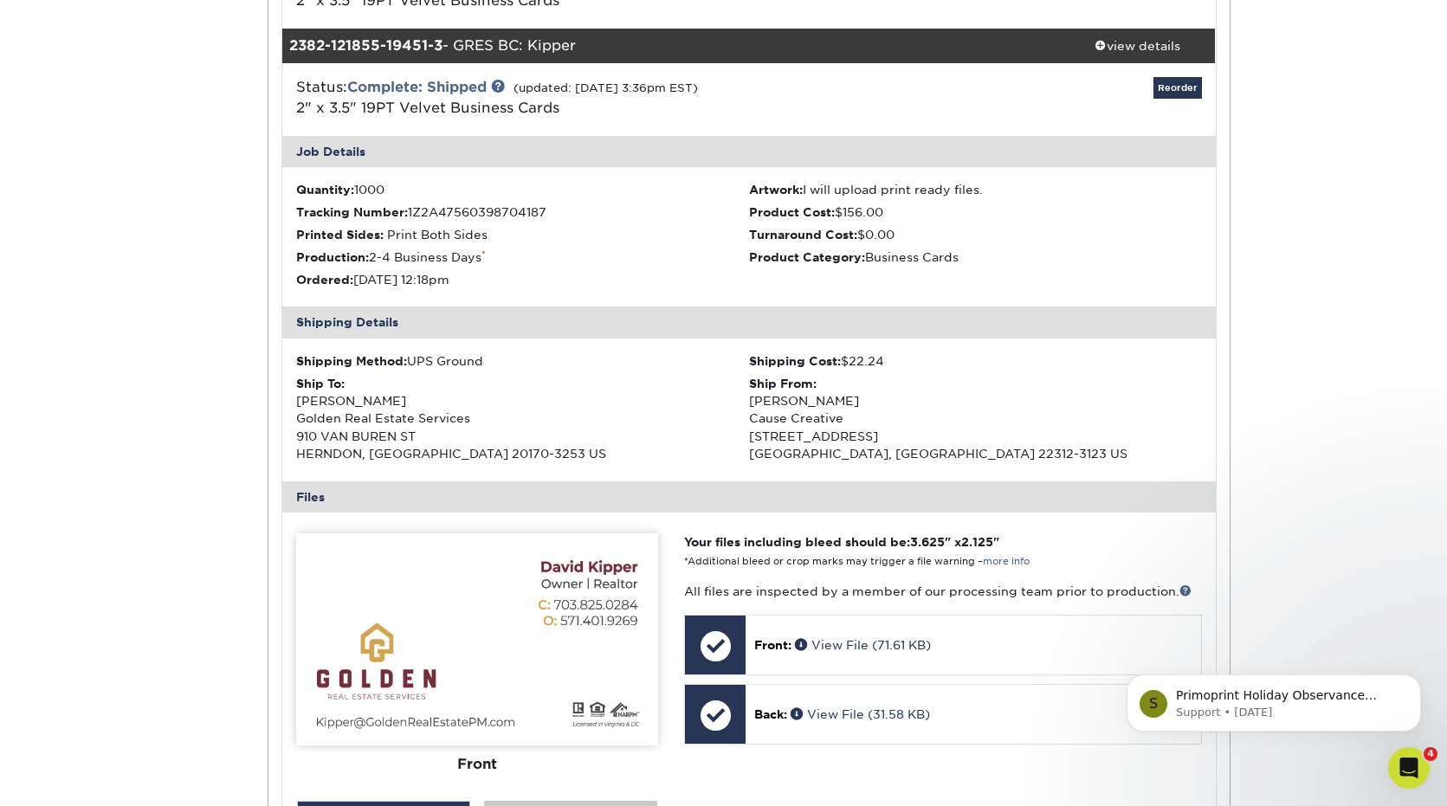
scroll to position [0, 0]
